Goal: Task Accomplishment & Management: Manage account settings

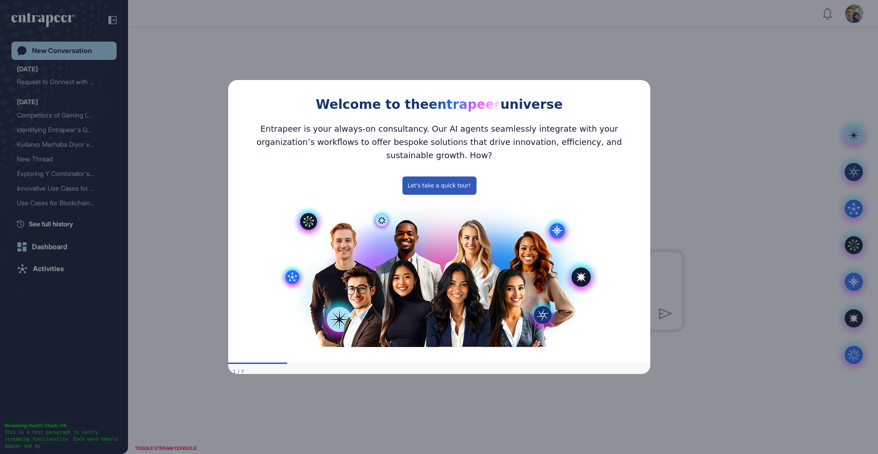
drag, startPoint x: 643, startPoint y: 85, endPoint x: 1091, endPoint y: 101, distance: 448.0
click at [643, 81] on icon "Close Preview" at bounding box center [645, 79] width 4 height 4
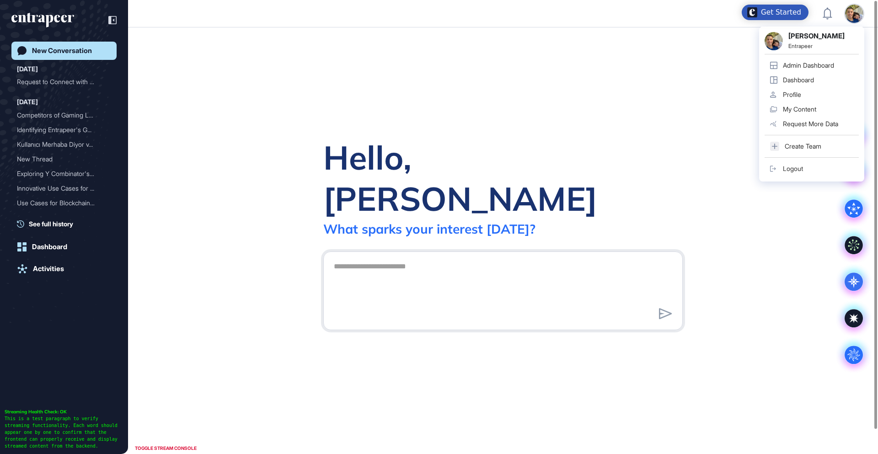
click at [808, 167] on link "Logout" at bounding box center [812, 168] width 94 height 15
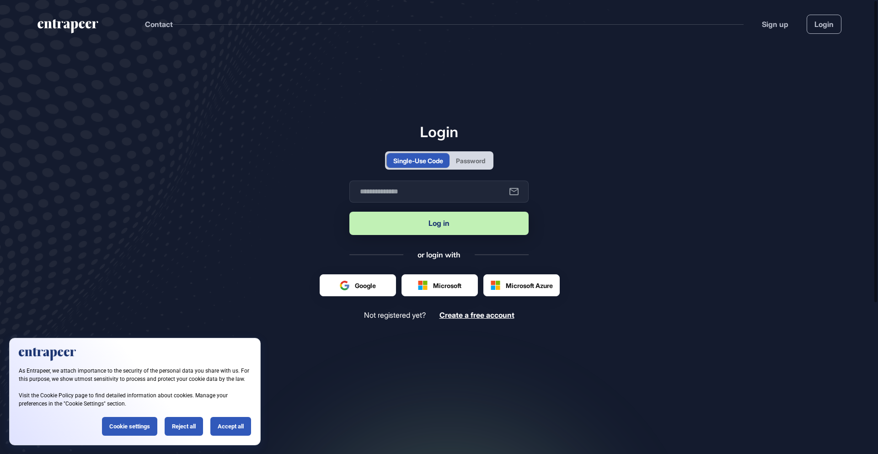
scroll to position [0, 0]
click at [223, 427] on div "Accept all" at bounding box center [230, 426] width 41 height 19
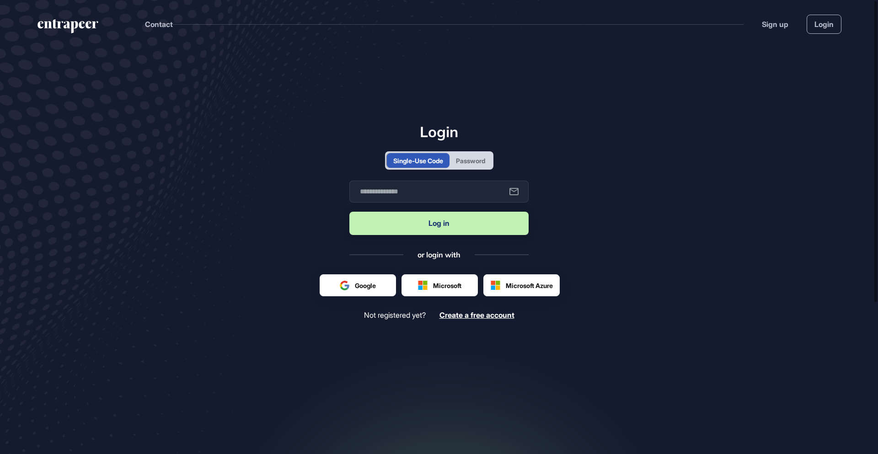
click at [477, 159] on div "Password" at bounding box center [470, 161] width 29 height 10
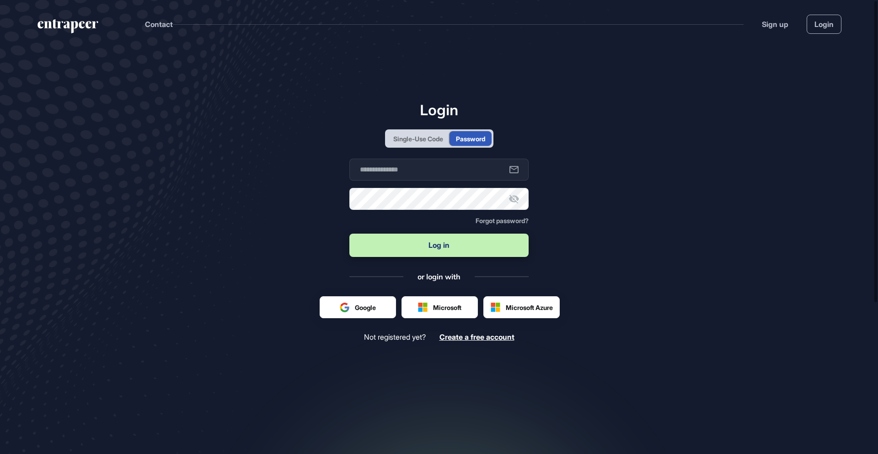
click at [429, 138] on div "Single-Use Code" at bounding box center [418, 139] width 50 height 10
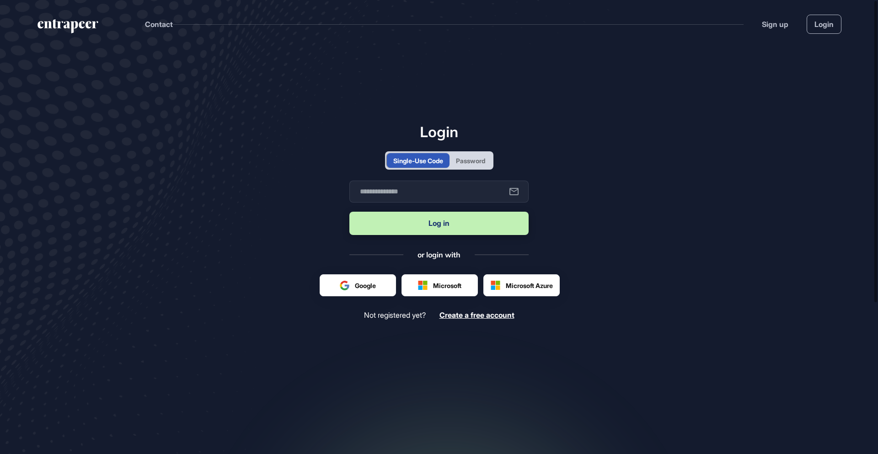
click at [477, 161] on div "Password" at bounding box center [470, 161] width 29 height 10
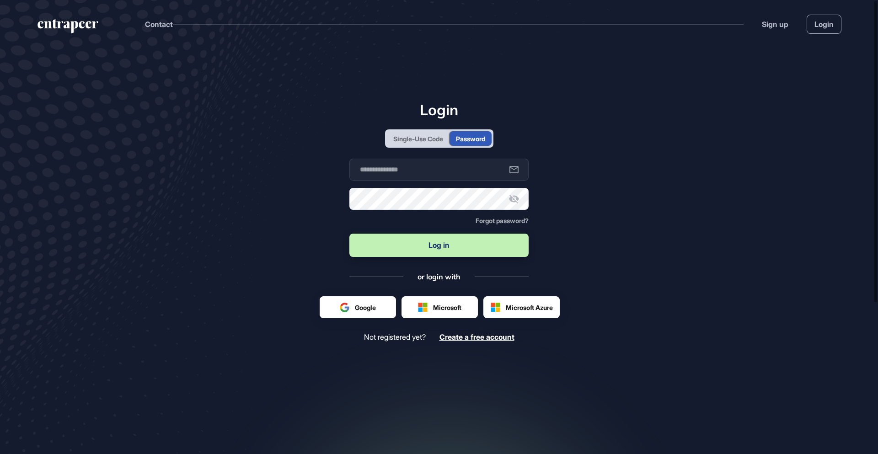
click at [427, 135] on div "Single-Use Code" at bounding box center [418, 139] width 50 height 10
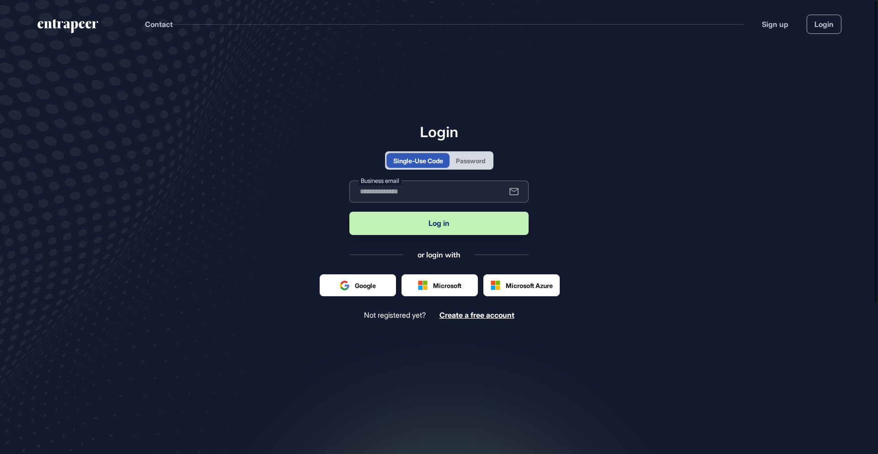
click at [411, 190] on input "text" at bounding box center [438, 192] width 179 height 22
click at [572, 173] on main "Login Single-Use Code Password Business email Log in or login with Google Micro…" at bounding box center [439, 261] width 878 height 427
click at [413, 192] on input "text" at bounding box center [438, 192] width 179 height 22
click at [570, 179] on main "Login Single-Use Code Password Business email Log in or login with Google Micro…" at bounding box center [439, 261] width 878 height 427
click at [510, 287] on div at bounding box center [521, 285] width 75 height 21
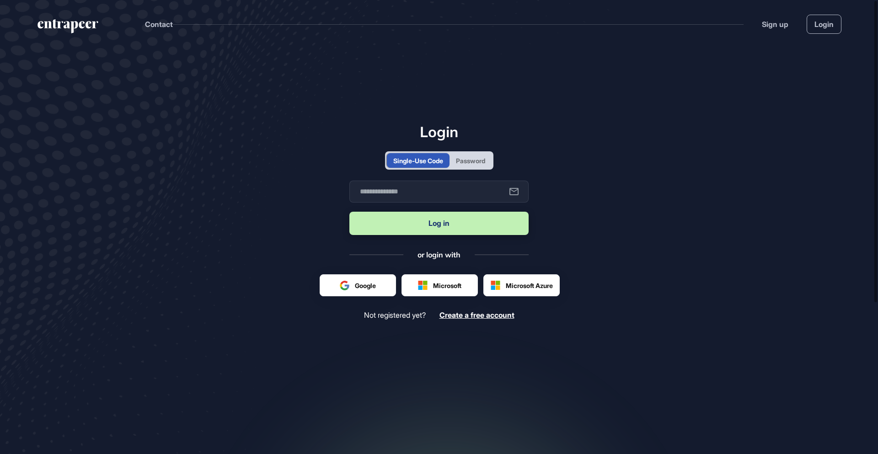
click at [583, 236] on main "Login Single-Use Code Password Business email Log in or login with Google Micro…" at bounding box center [439, 261] width 878 height 427
click at [570, 202] on main "Login Single-Use Code Password Business email Log in or login with Google Micro…" at bounding box center [439, 261] width 878 height 427
click at [868, 332] on main "Login Single-Use Code Password Business email Log in or login with Google Micro…" at bounding box center [439, 261] width 878 height 427
click at [534, 286] on div at bounding box center [521, 285] width 75 height 21
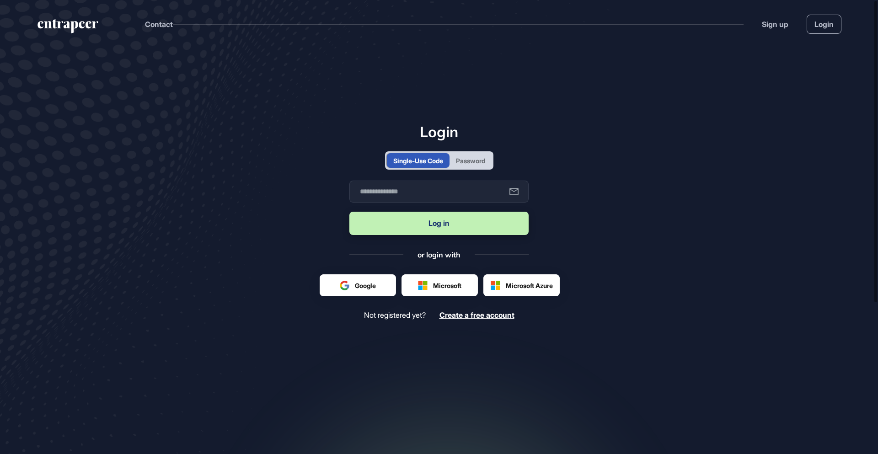
click at [718, 131] on main "Login Single-Use Code Password Business email Log in or login with Google Micro…" at bounding box center [439, 261] width 878 height 427
click at [593, 104] on main "Login Single-Use Code Password Business email Log in or login with Google Micro…" at bounding box center [439, 261] width 878 height 427
click at [586, 236] on main "Login Single-Use Code Password Business email Log in or login with Google Micro…" at bounding box center [439, 261] width 878 height 427
click at [544, 186] on main "Login Single-Use Code Password Business email Log in or login with Google Micro…" at bounding box center [439, 261] width 878 height 427
click at [461, 193] on input "text" at bounding box center [438, 192] width 179 height 22
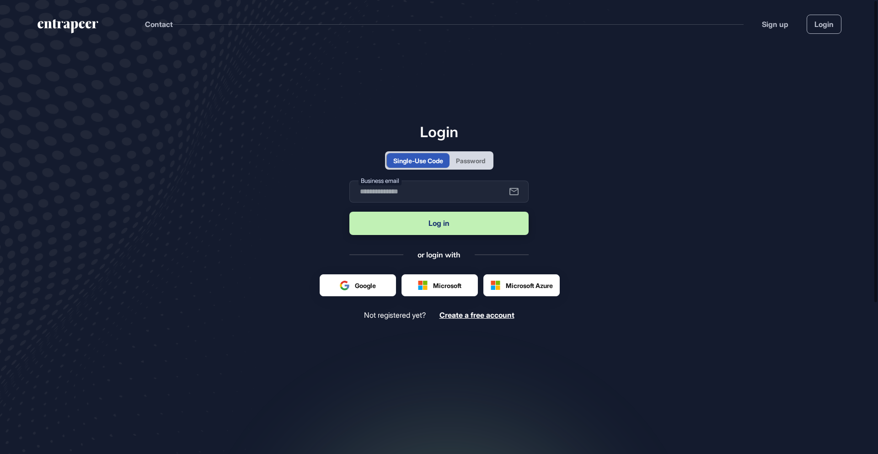
click at [501, 85] on main "Login Single-Use Code Password Business email Log in or login with Google Micro…" at bounding box center [439, 261] width 878 height 427
